Goal: Task Accomplishment & Management: Manage account settings

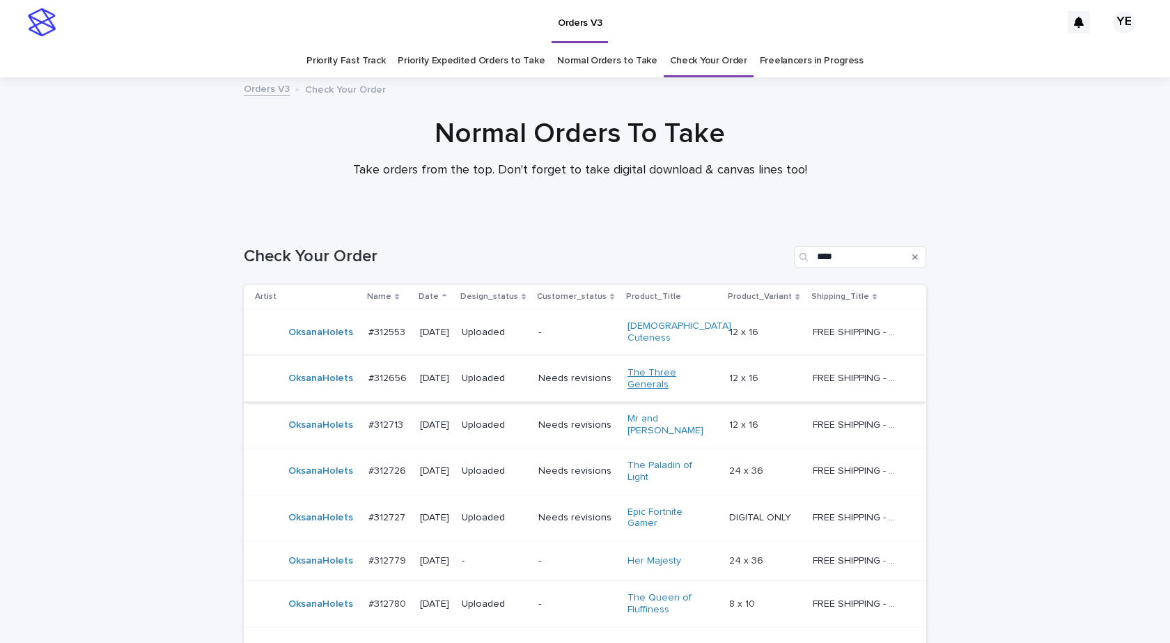
scroll to position [235, 0]
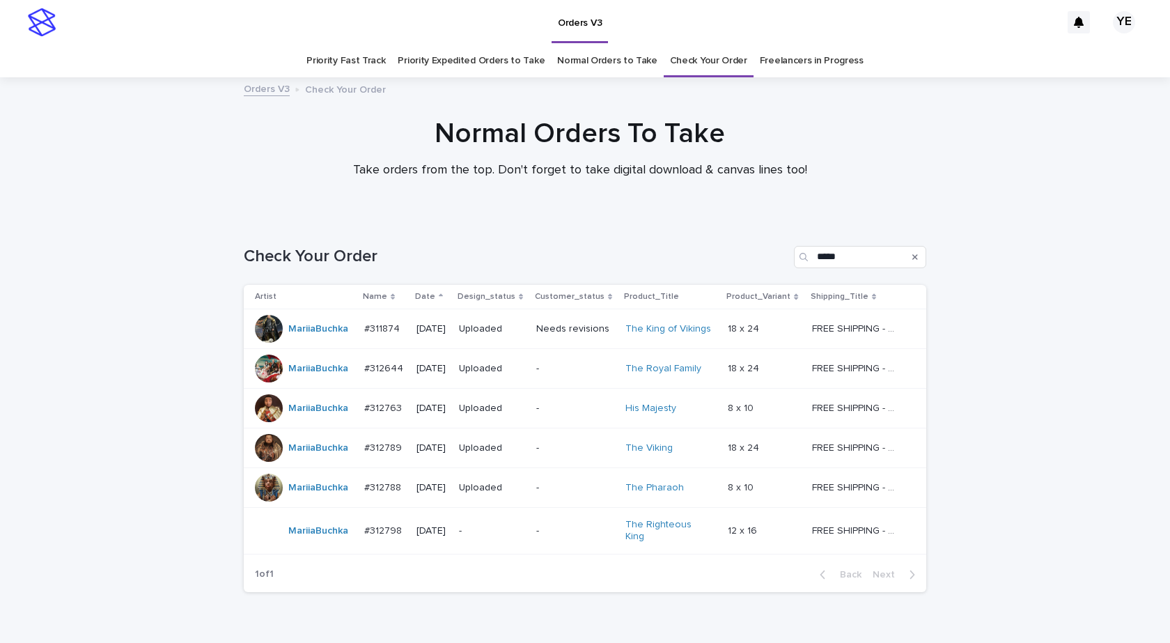
click at [152, 225] on div "Loading... Saving… Loading... Saving… Check Your Order ***** Artist Name Date D…" at bounding box center [585, 445] width 1170 height 455
drag, startPoint x: 135, startPoint y: 219, endPoint x: 127, endPoint y: 217, distance: 7.8
click at [135, 219] on div "Loading... Saving… Loading... Saving… Check Your Order ***** Artist Name Date D…" at bounding box center [585, 445] width 1170 height 455
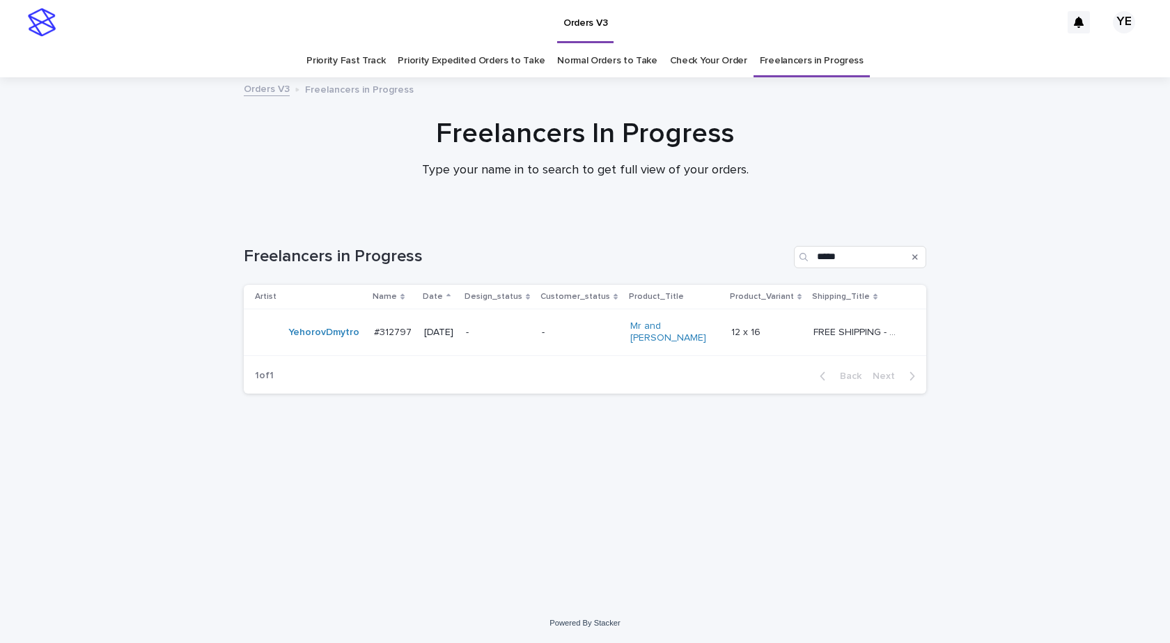
click at [305, 347] on td "YehorovDmytro" at bounding box center [306, 332] width 125 height 47
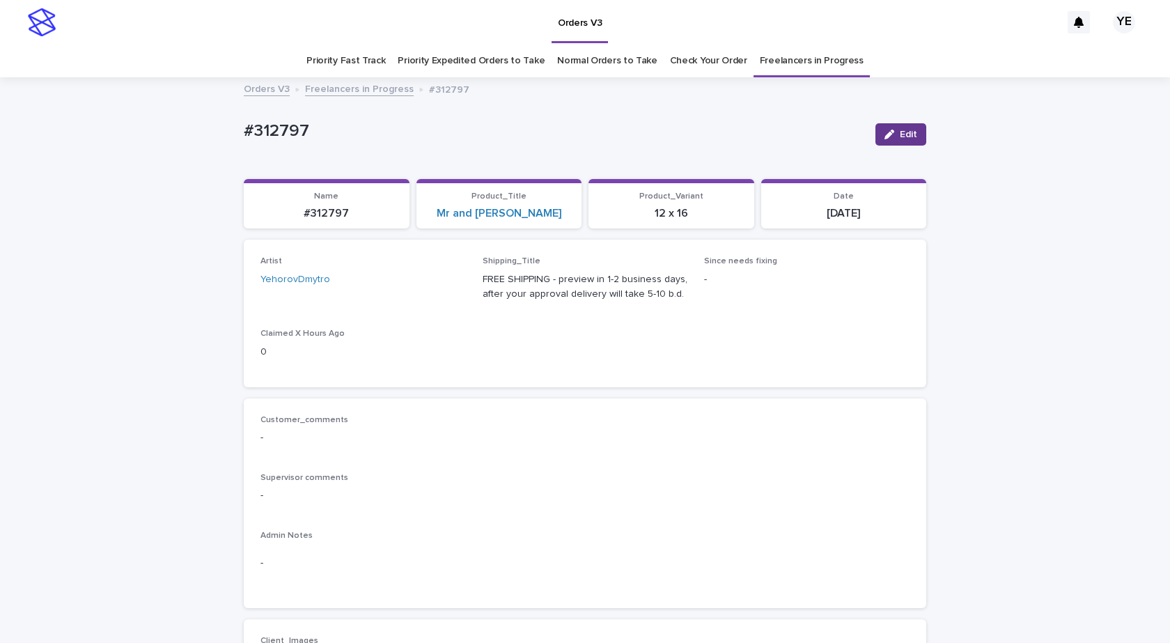
click at [906, 137] on span "Edit" at bounding box center [908, 135] width 17 height 10
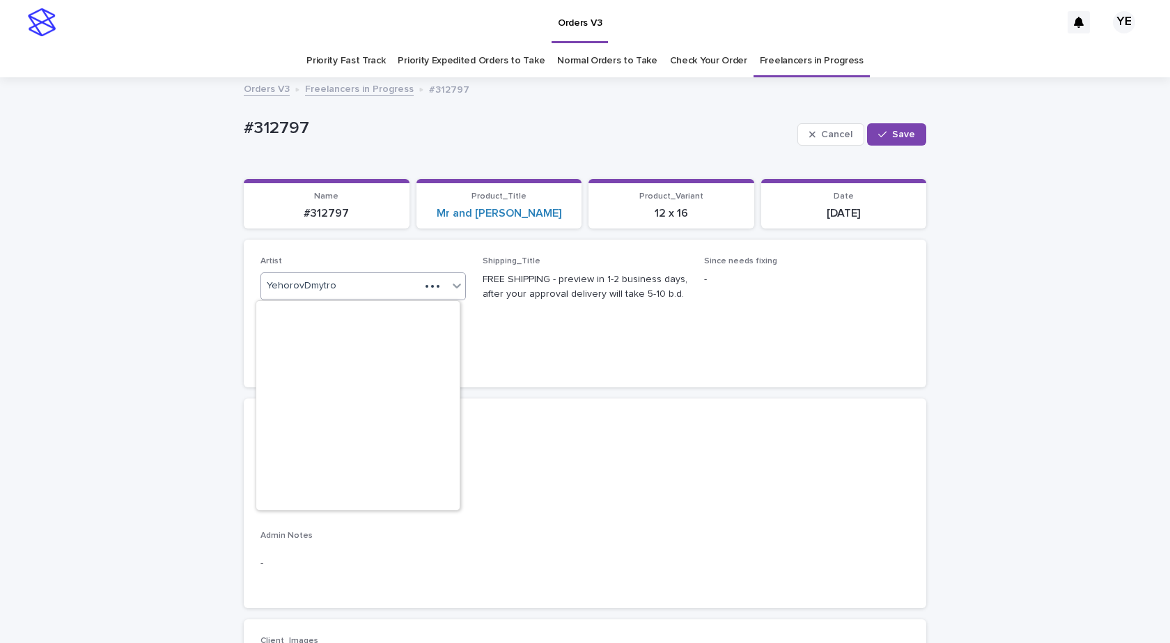
click at [432, 288] on div at bounding box center [432, 286] width 25 height 14
click at [436, 283] on icon at bounding box center [439, 286] width 6 height 7
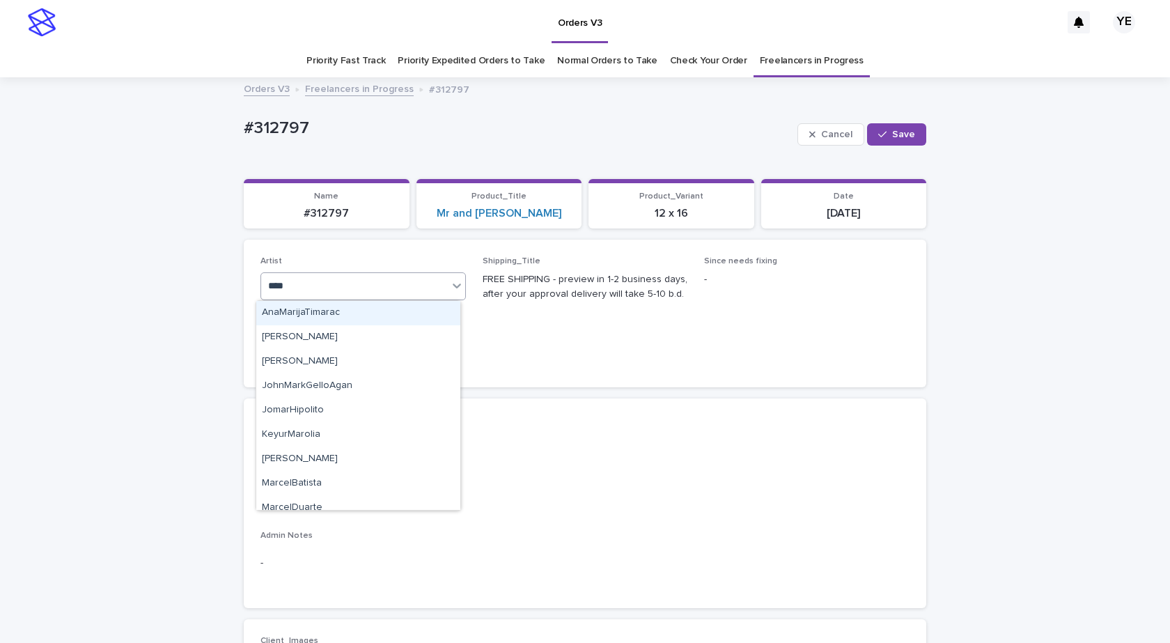
type input "*****"
click at [389, 319] on div "MariiaBuchka" at bounding box center [358, 313] width 204 height 24
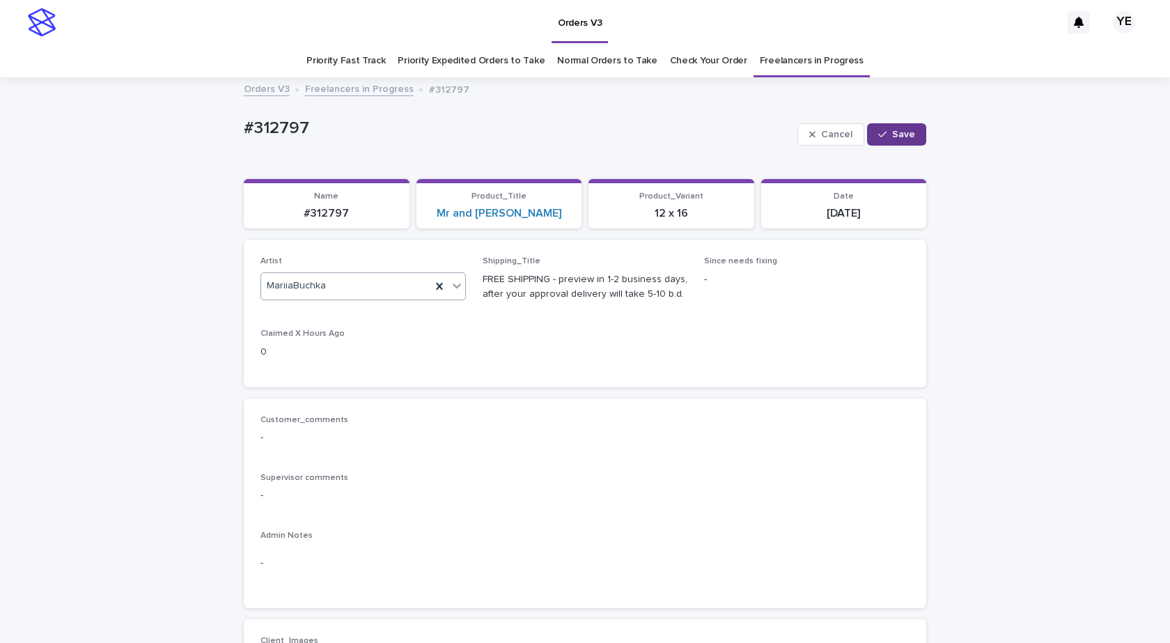
click at [892, 130] on span "Save" at bounding box center [903, 135] width 23 height 10
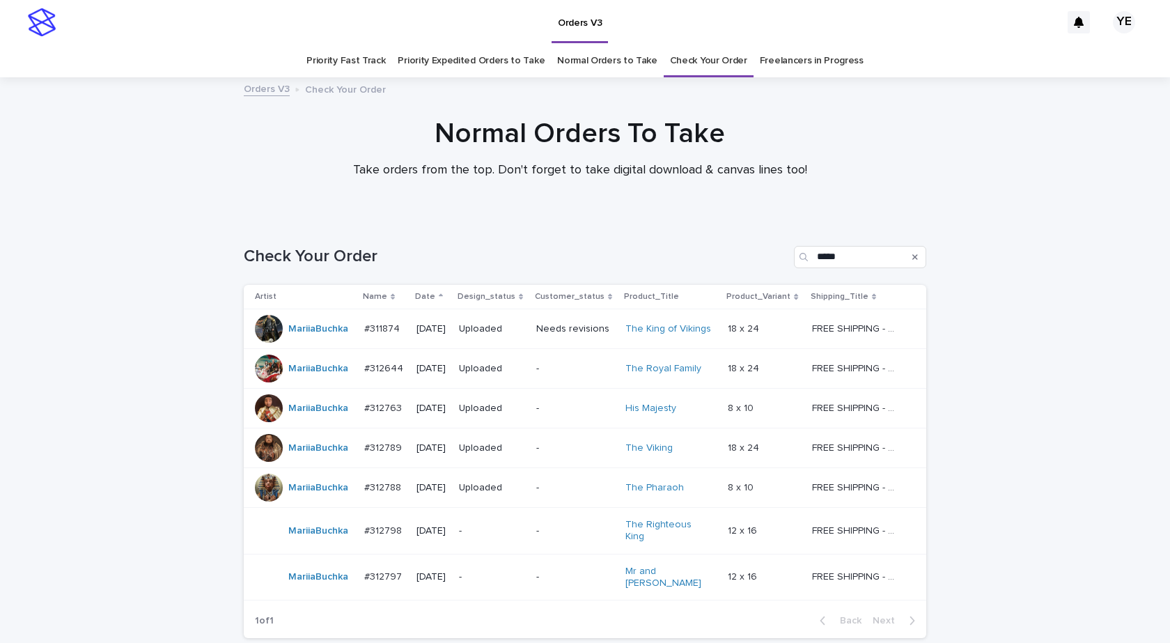
click at [331, 579] on div "MariiaBuchka" at bounding box center [304, 577] width 98 height 28
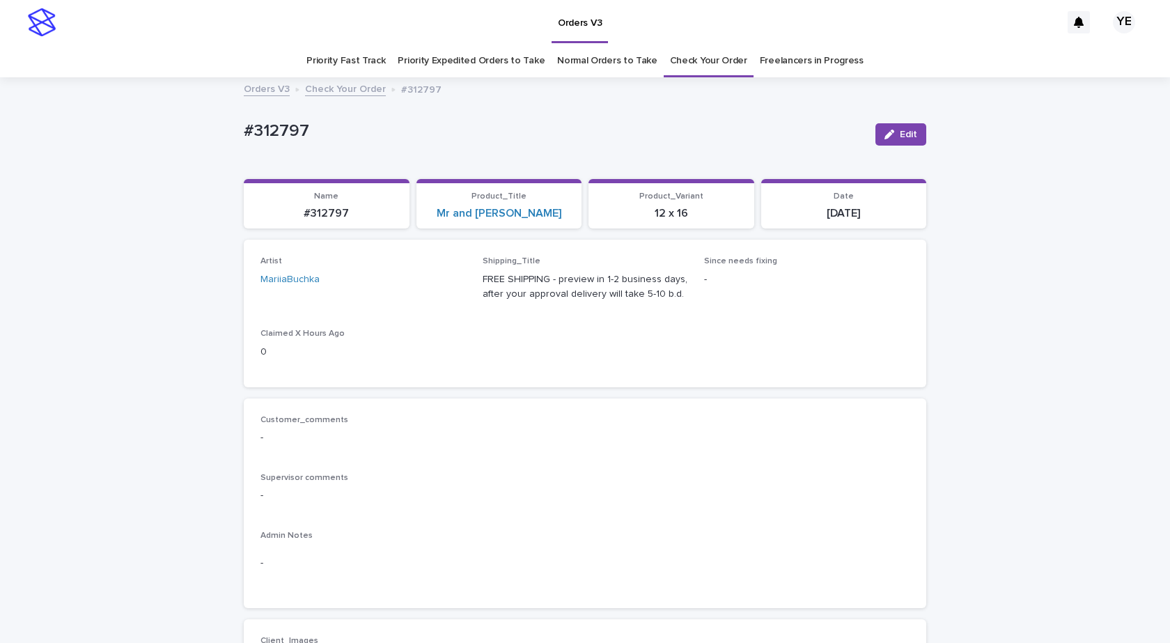
scroll to position [348, 0]
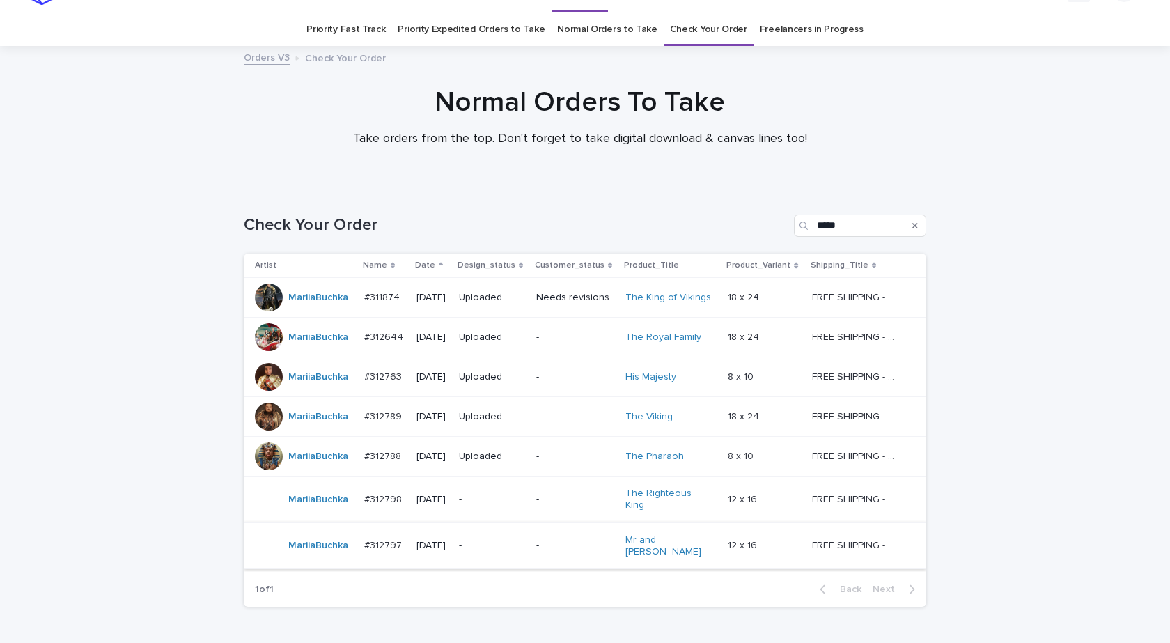
scroll to position [45, 0]
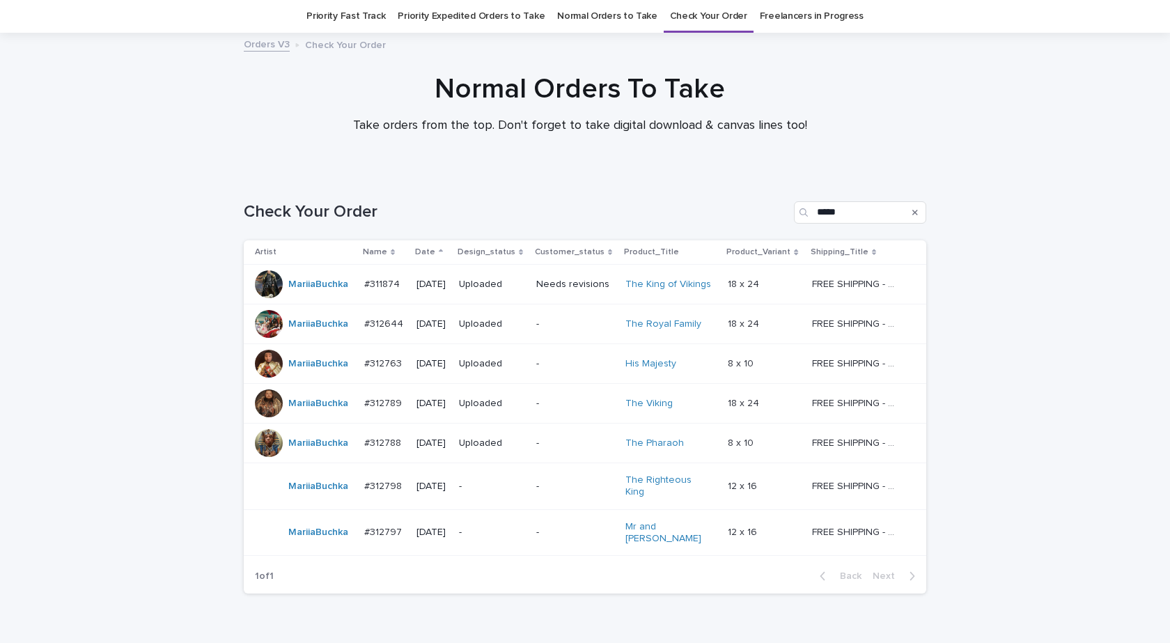
click at [350, 494] on td "MariiaBuchka" at bounding box center [301, 486] width 115 height 47
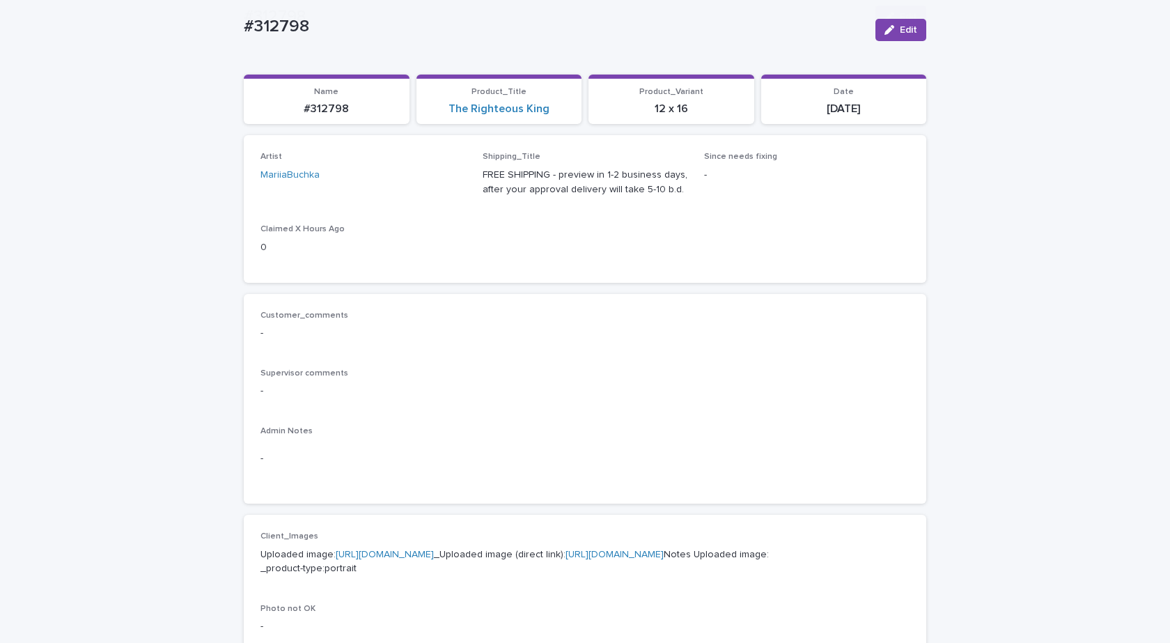
scroll to position [418, 0]
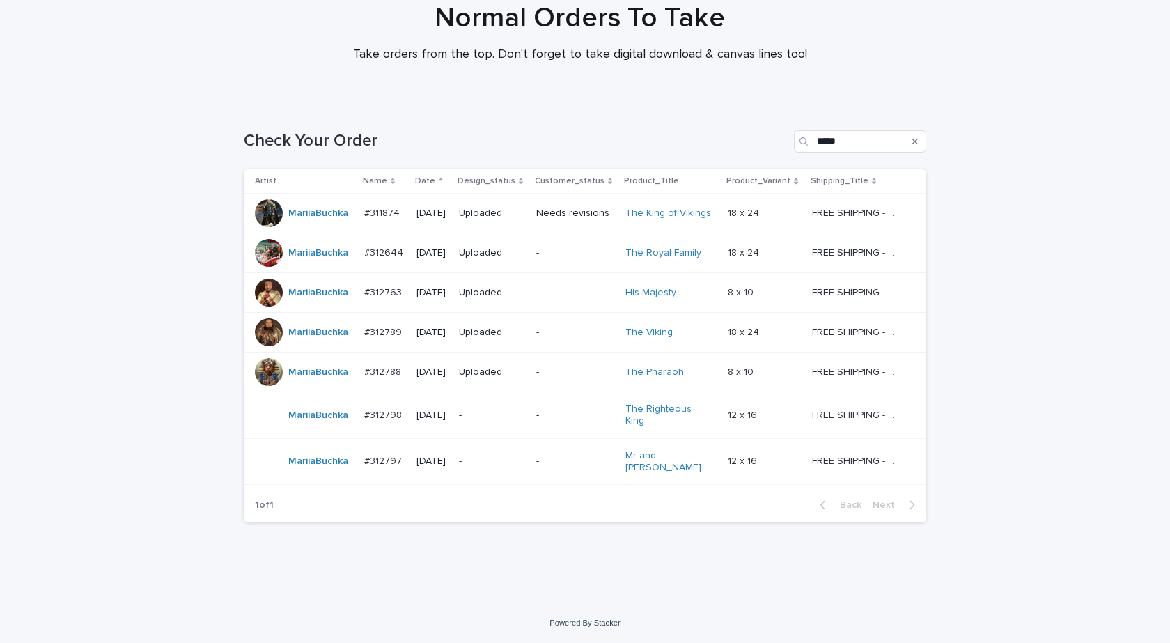
scroll to position [45, 0]
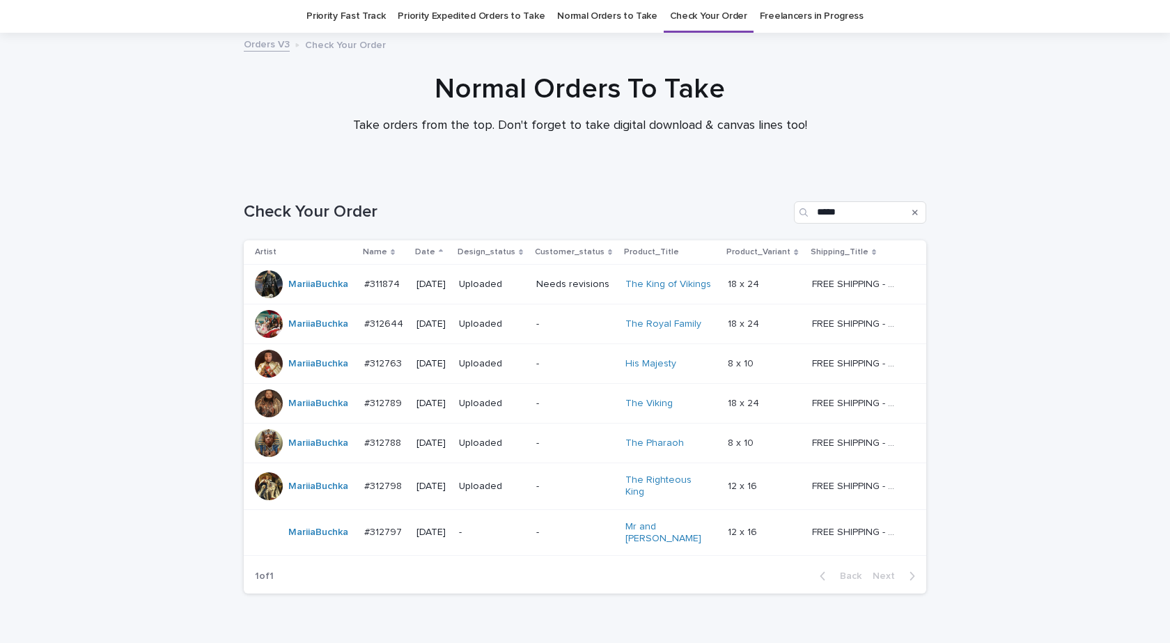
click at [262, 478] on div at bounding box center [269, 486] width 28 height 28
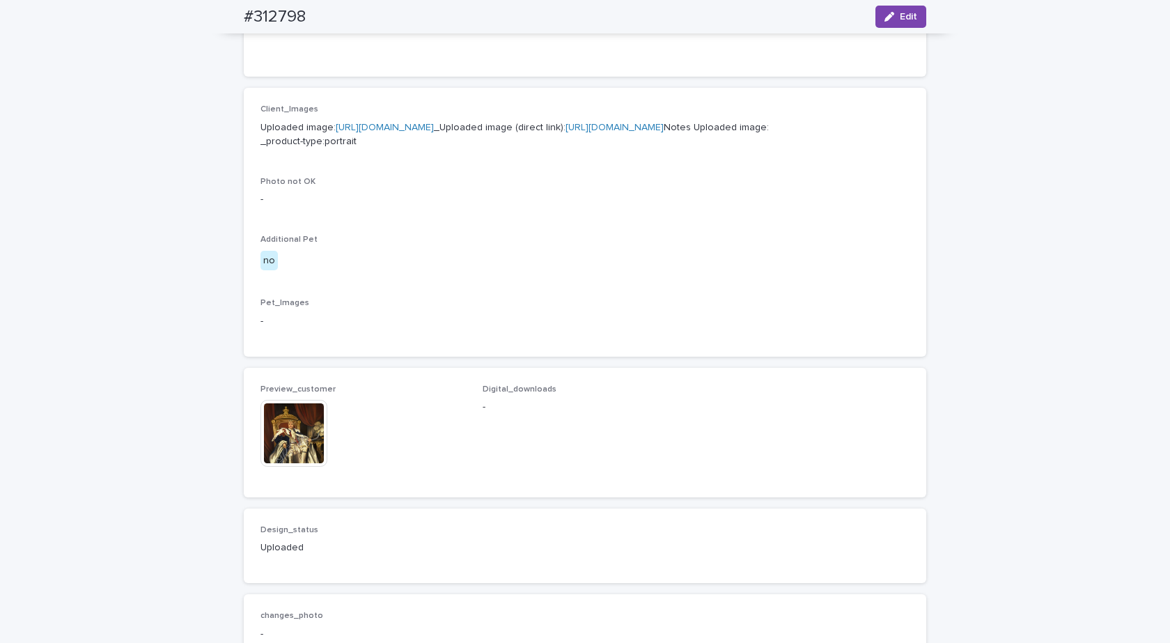
scroll to position [696, 0]
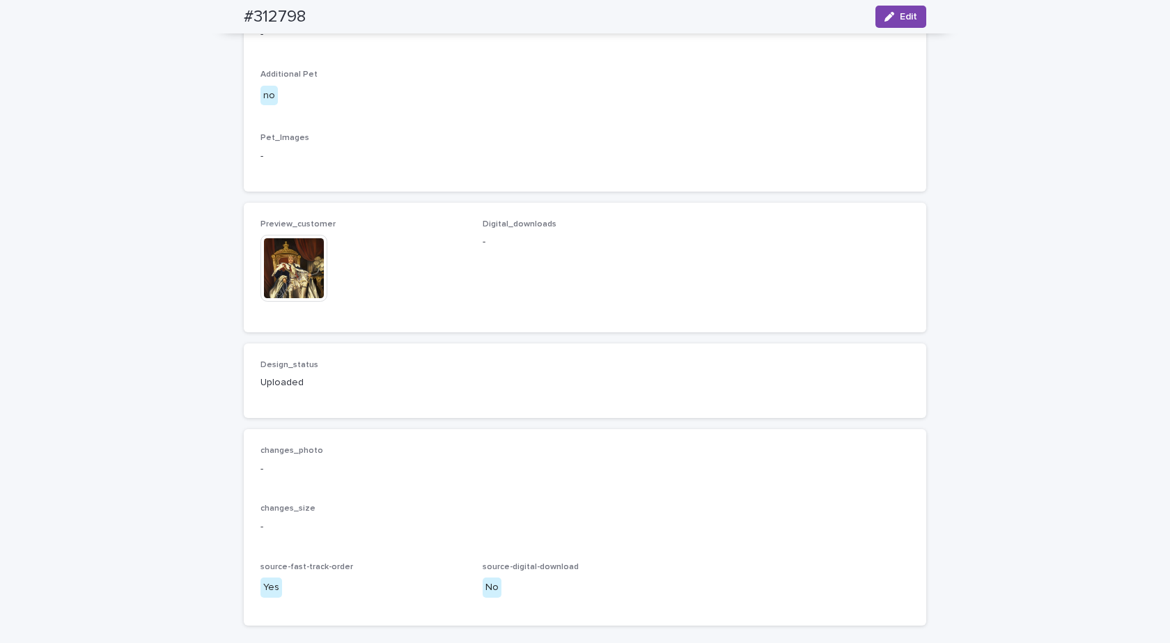
click at [292, 301] on img at bounding box center [293, 268] width 67 height 67
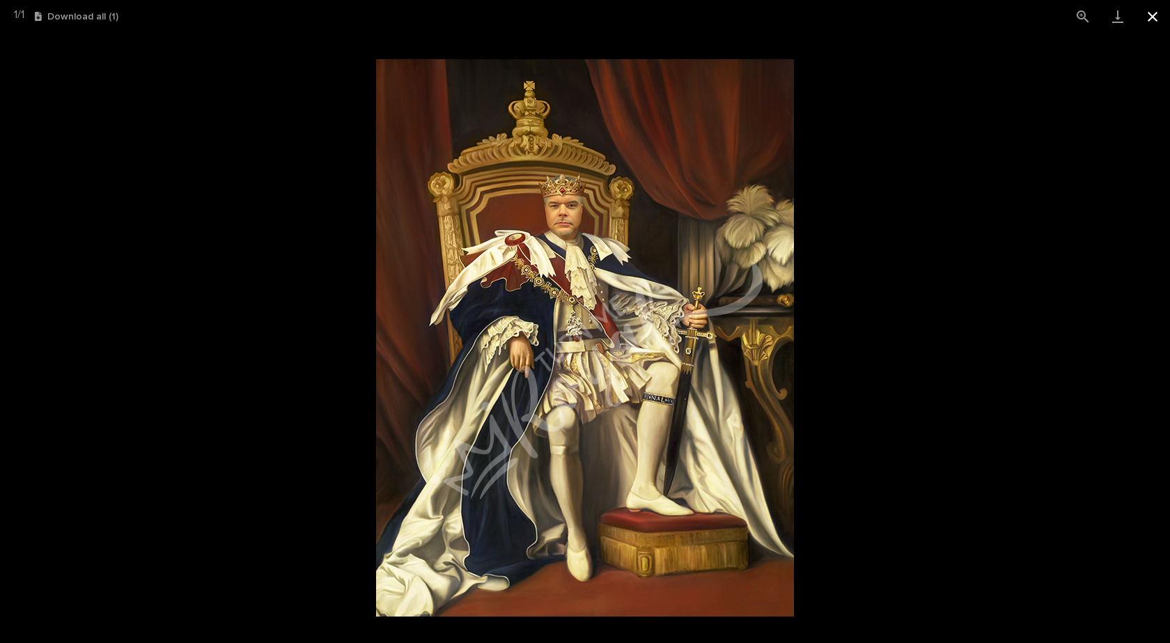
click at [1153, 8] on button "Close gallery" at bounding box center [1152, 16] width 35 height 33
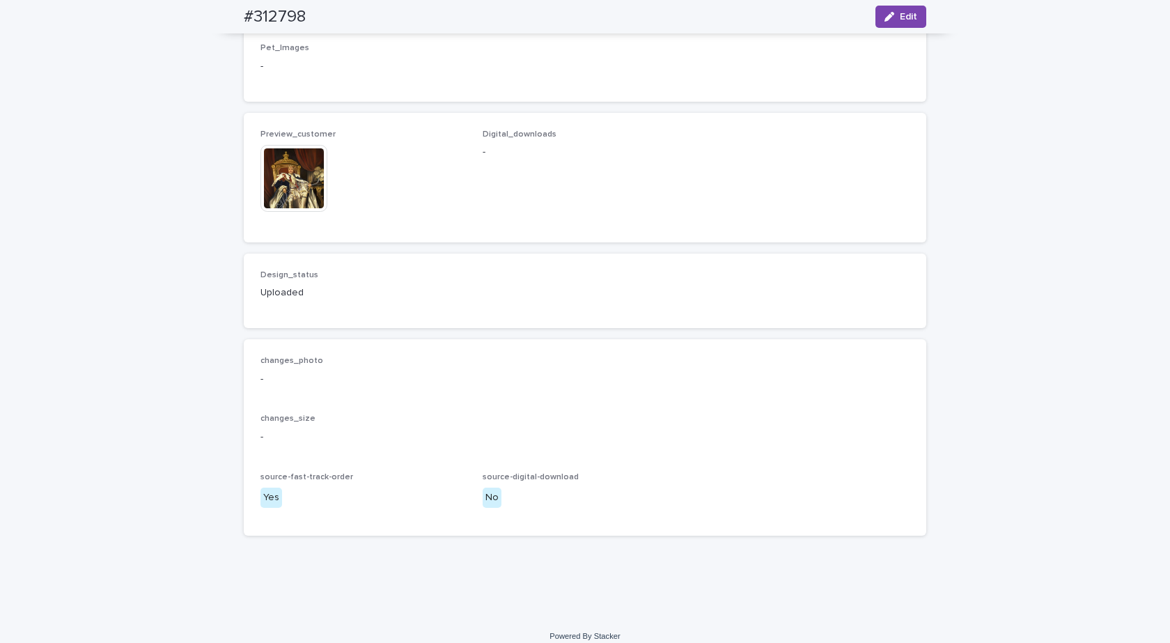
scroll to position [872, 0]
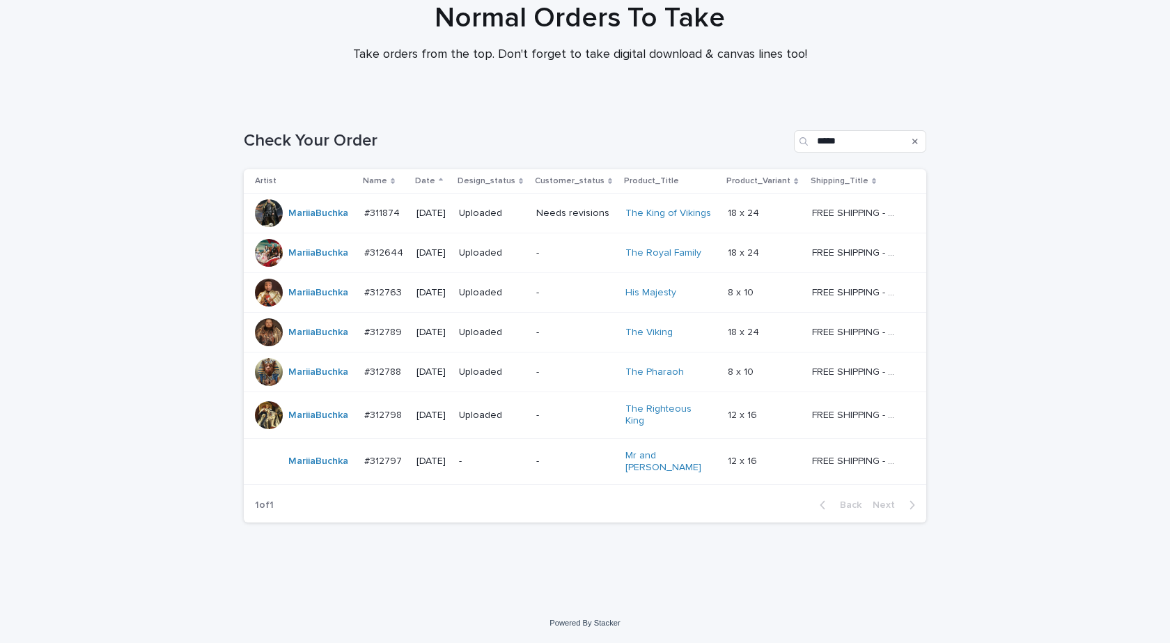
scroll to position [45, 0]
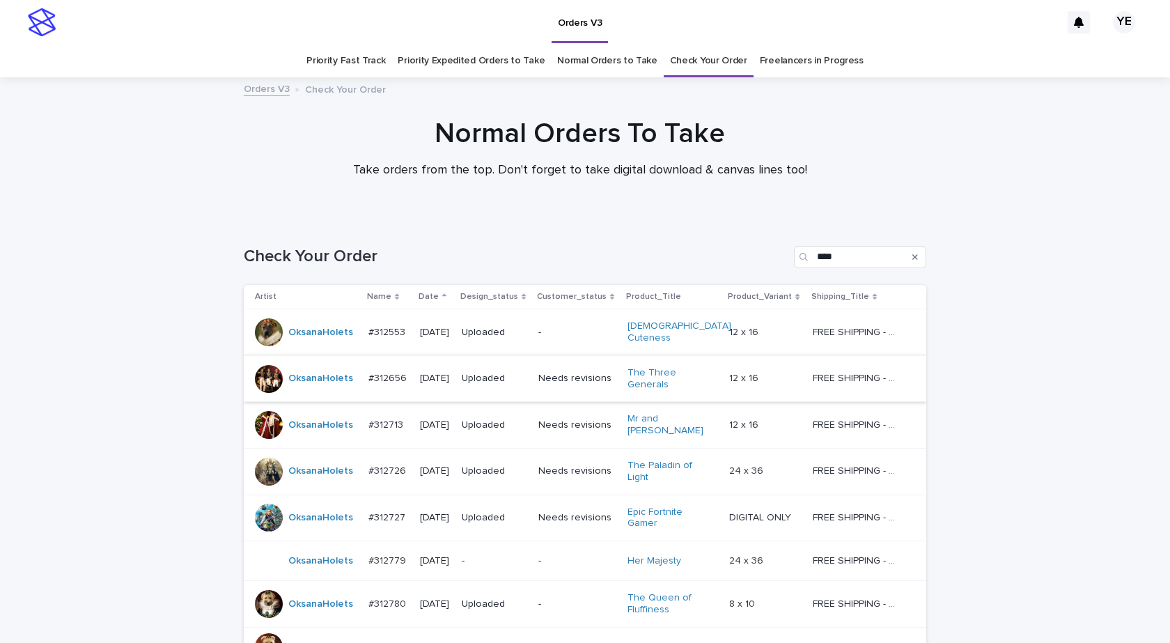
scroll to position [235, 0]
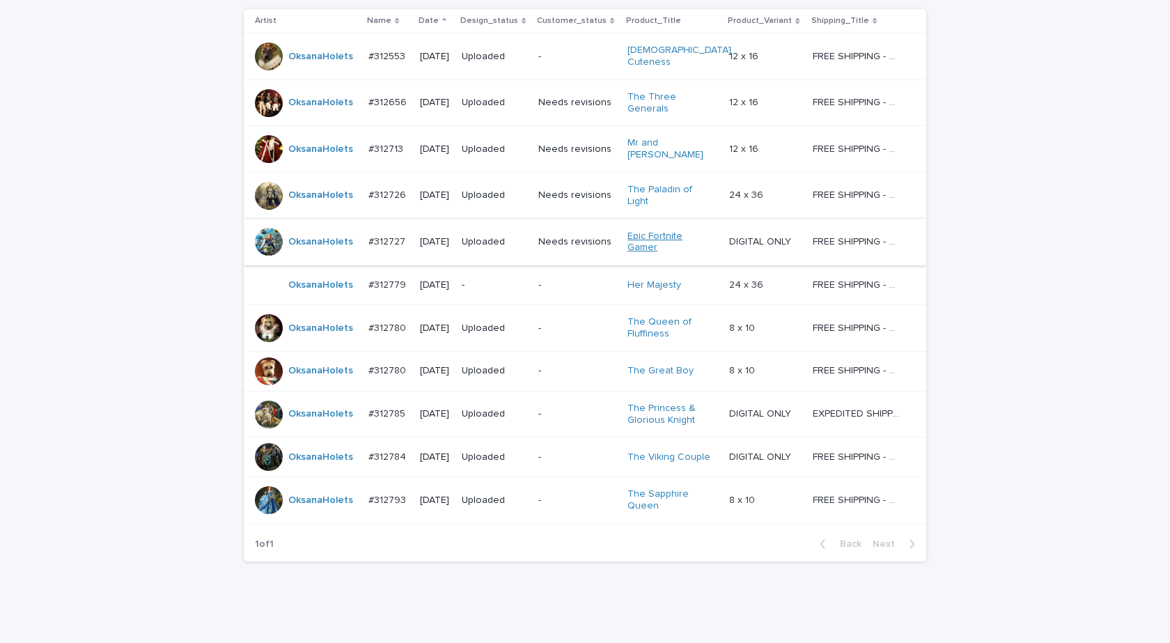
scroll to position [281, 0]
